Goal: Information Seeking & Learning: Understand process/instructions

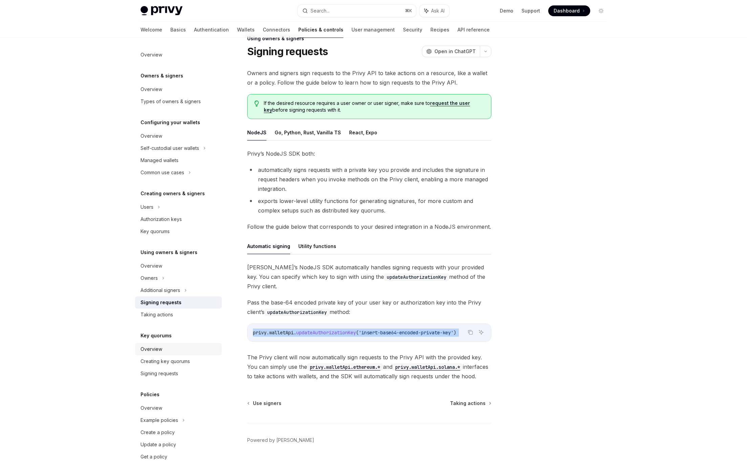
scroll to position [4, 0]
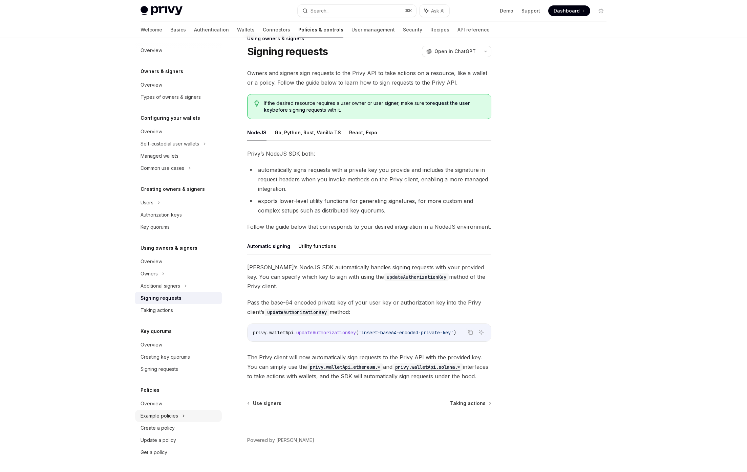
click at [156, 148] on div "Example policies" at bounding box center [169, 144] width 59 height 8
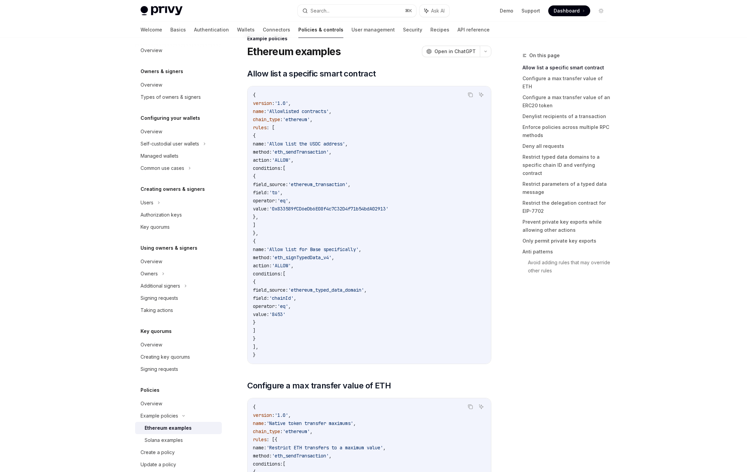
click at [160, 430] on div "Ethereum examples" at bounding box center [168, 428] width 47 height 8
type textarea "*"
click at [543, 179] on link "Restrict parameters of a typed data message" at bounding box center [566, 188] width 89 height 19
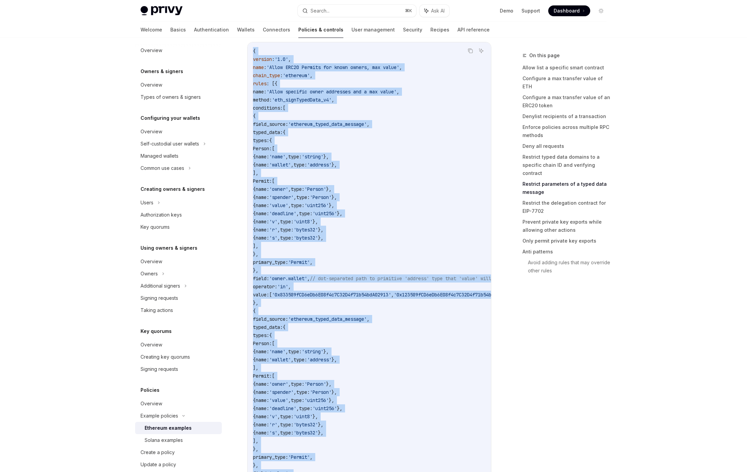
scroll to position [1916, 0]
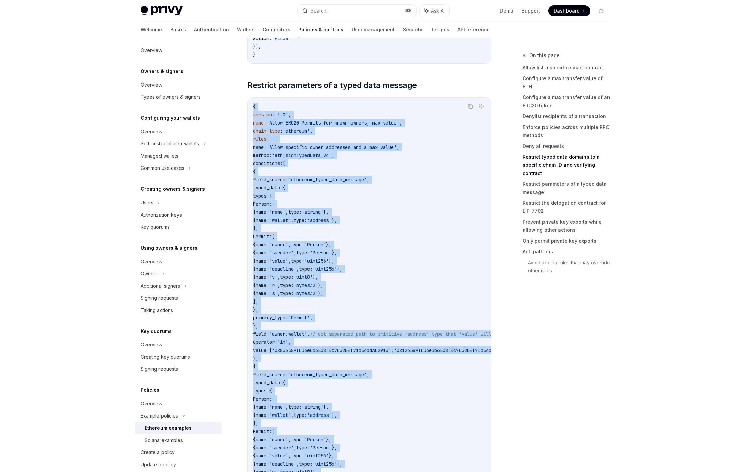
drag, startPoint x: 286, startPoint y: 377, endPoint x: 249, endPoint y: 112, distance: 267.2
click at [249, 112] on div "{ version : '1.0' , name : 'Allow ERC20 Permits for known owners, max value' , …" at bounding box center [368, 346] width 243 height 497
copy code "{ version : '1.0' , name : 'Allow ERC20 Permits for known owners, max value' , …"
